Goal: Transaction & Acquisition: Purchase product/service

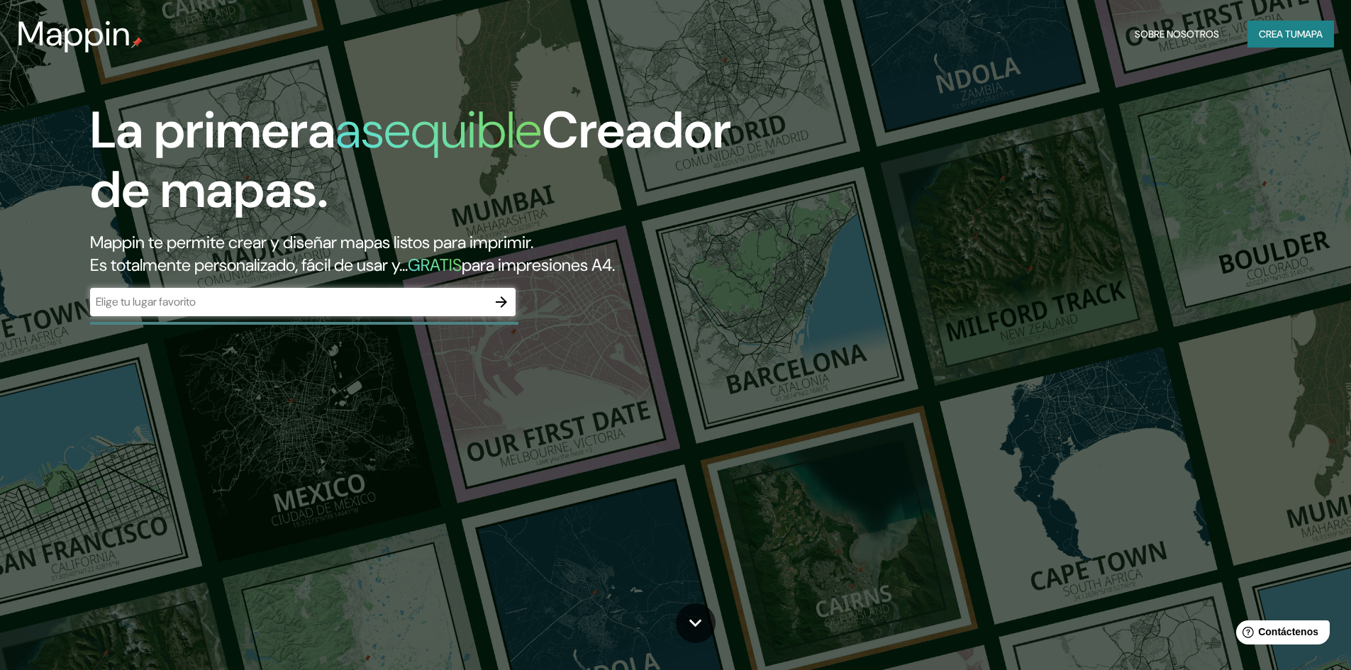
click at [400, 305] on input "text" at bounding box center [288, 301] width 397 height 16
type input "huancayo"
click at [499, 309] on icon "button" at bounding box center [501, 301] width 17 height 17
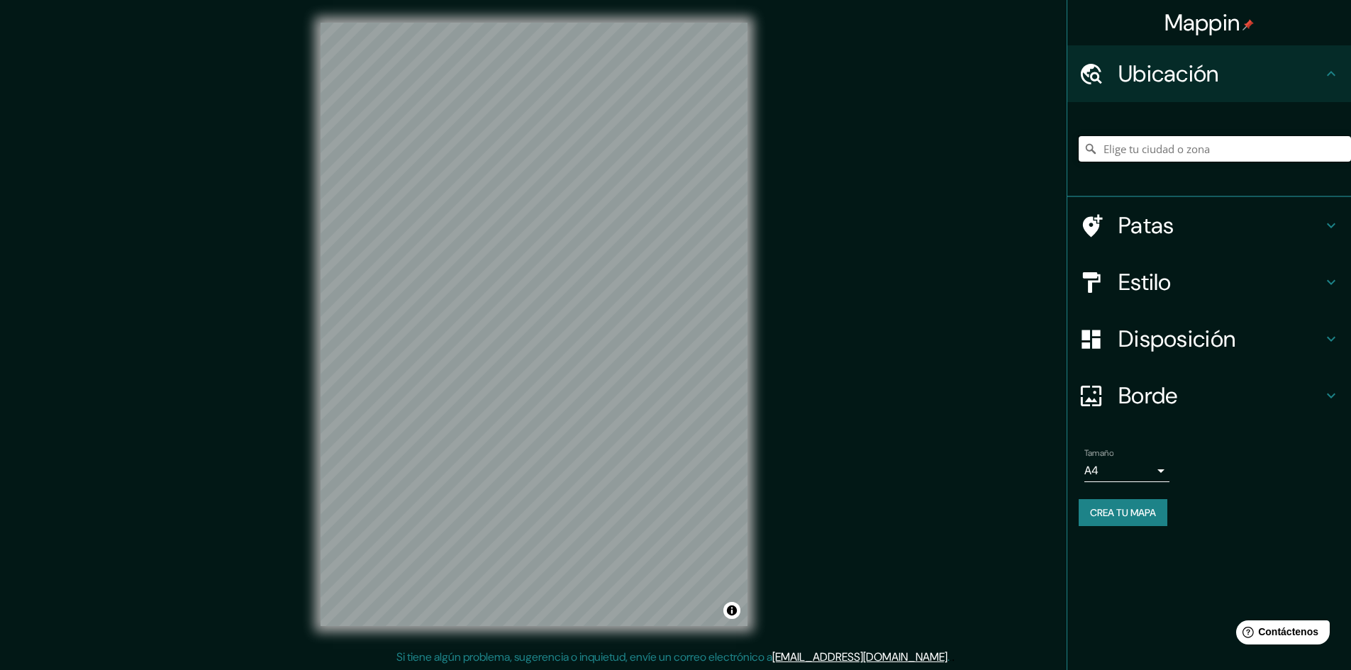
click at [1200, 152] on input "Elige tu ciudad o zona" at bounding box center [1214, 149] width 272 height 26
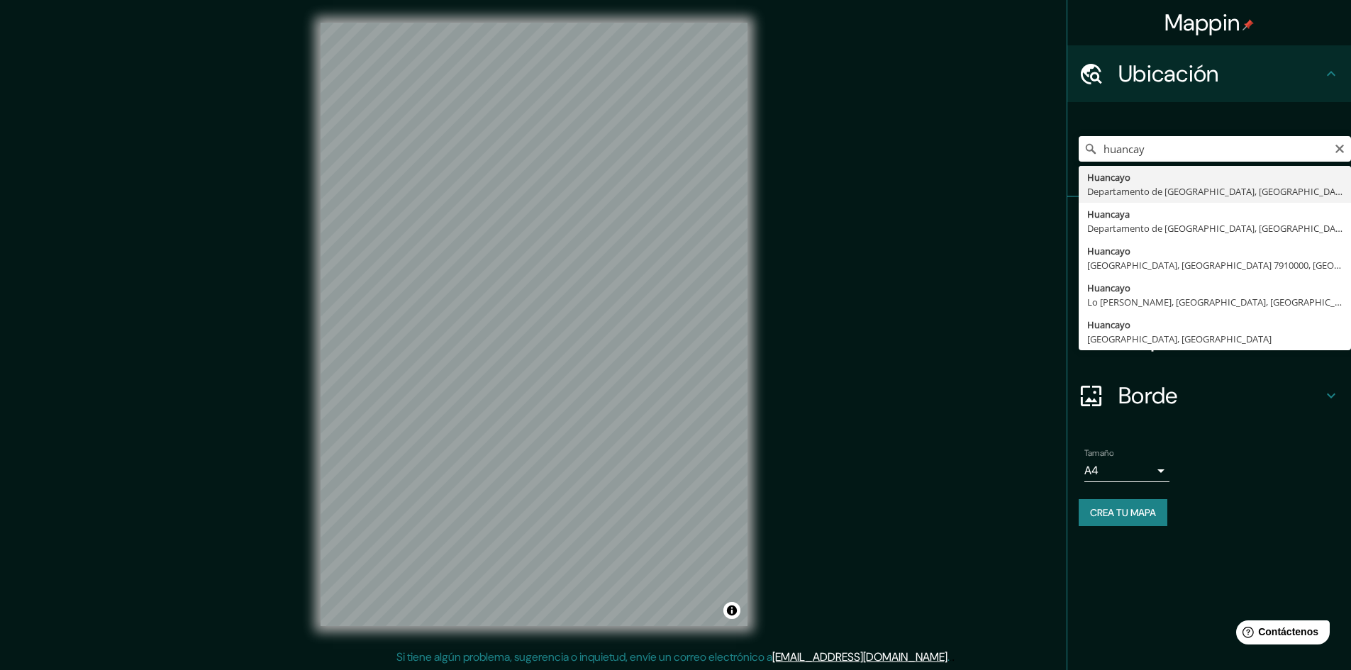
type input "Huancayo, [GEOGRAPHIC_DATA], [GEOGRAPHIC_DATA]"
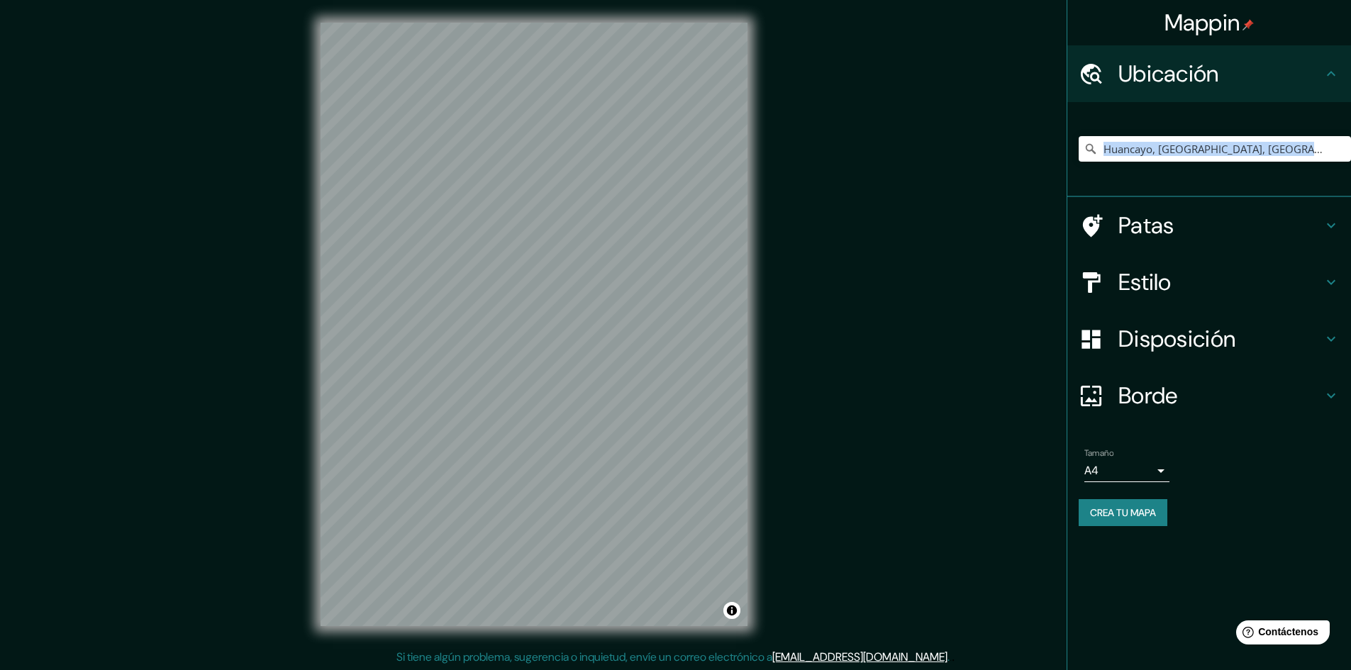
click at [1191, 173] on div "Huancayo, [GEOGRAPHIC_DATA], [GEOGRAPHIC_DATA]" at bounding box center [1214, 148] width 272 height 71
click at [1281, 230] on h4 "Patas" at bounding box center [1220, 225] width 204 height 28
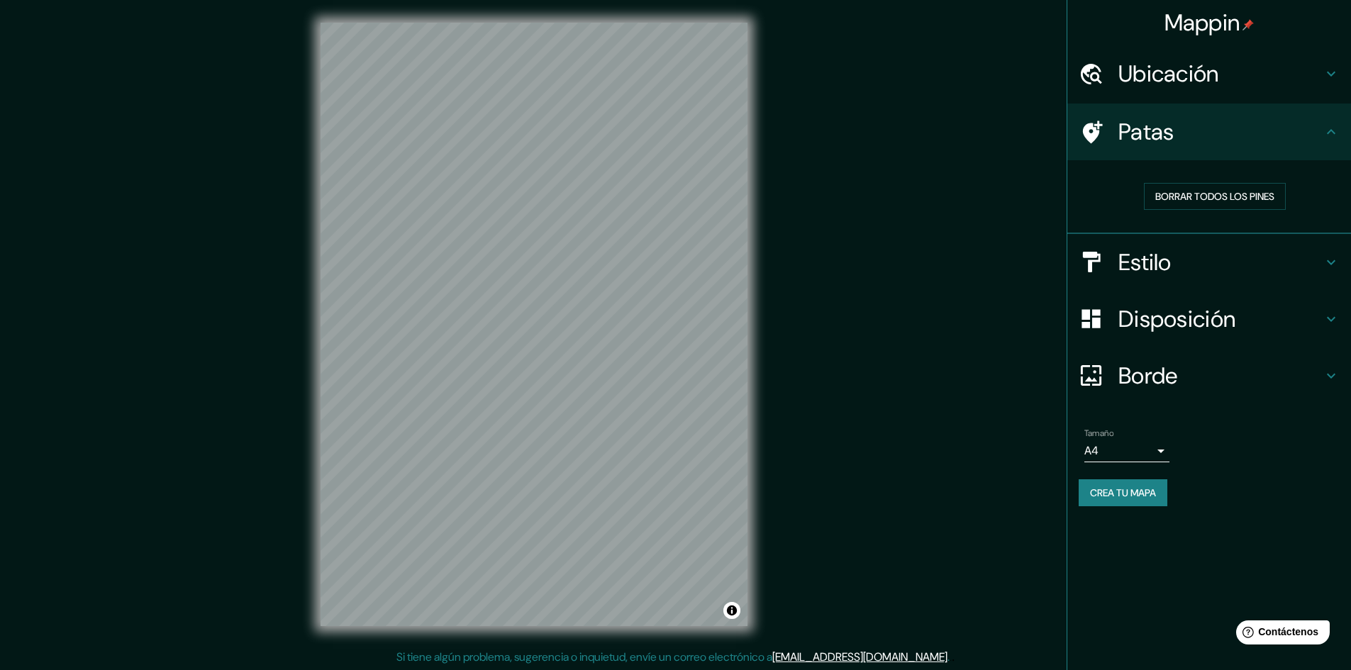
click at [1295, 265] on h4 "Estilo" at bounding box center [1220, 262] width 204 height 28
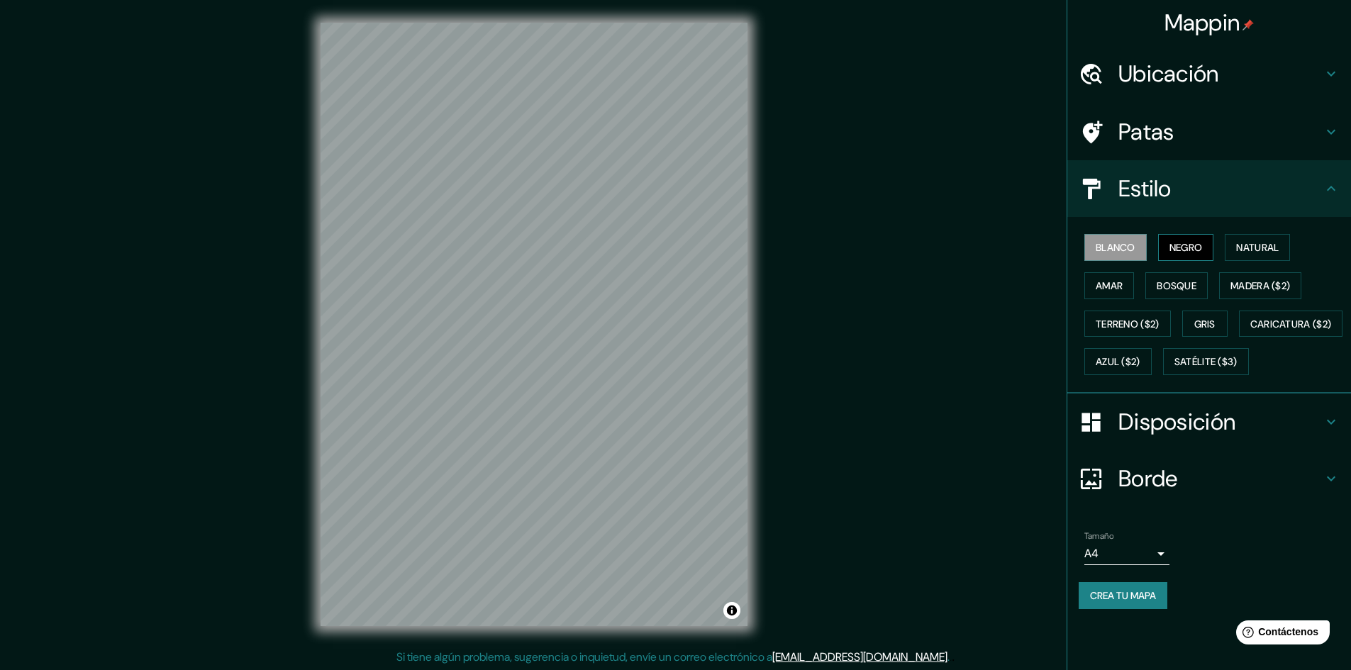
click at [1187, 255] on font "Negro" at bounding box center [1185, 247] width 33 height 18
click at [1245, 256] on font "Natural" at bounding box center [1257, 247] width 43 height 18
click at [1109, 297] on button "Amar" at bounding box center [1109, 285] width 50 height 27
click at [1175, 289] on font "Bosque" at bounding box center [1176, 285] width 40 height 13
click at [1120, 251] on font "Blanco" at bounding box center [1115, 247] width 40 height 13
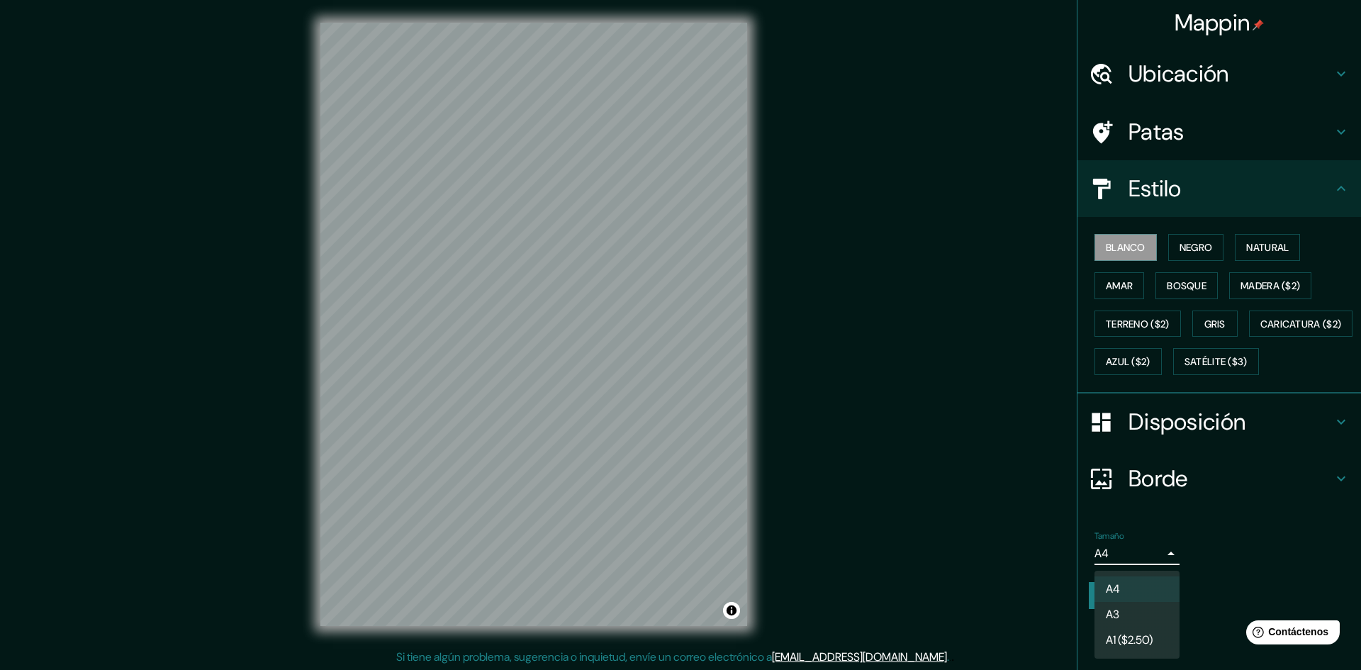
click at [1109, 586] on body "Mappin Ubicación Huancayo, [GEOGRAPHIC_DATA], [GEOGRAPHIC_DATA] Patas Estilo Bl…" at bounding box center [680, 335] width 1361 height 670
click at [1162, 618] on li "A3" at bounding box center [1137, 616] width 85 height 26
type input "a4"
